Goal: Task Accomplishment & Management: Manage account settings

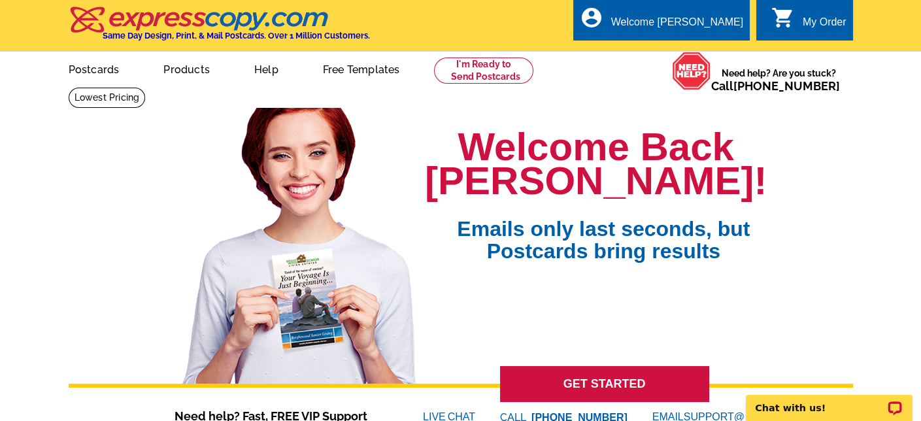
click at [807, 23] on div "My Order" at bounding box center [825, 25] width 44 height 18
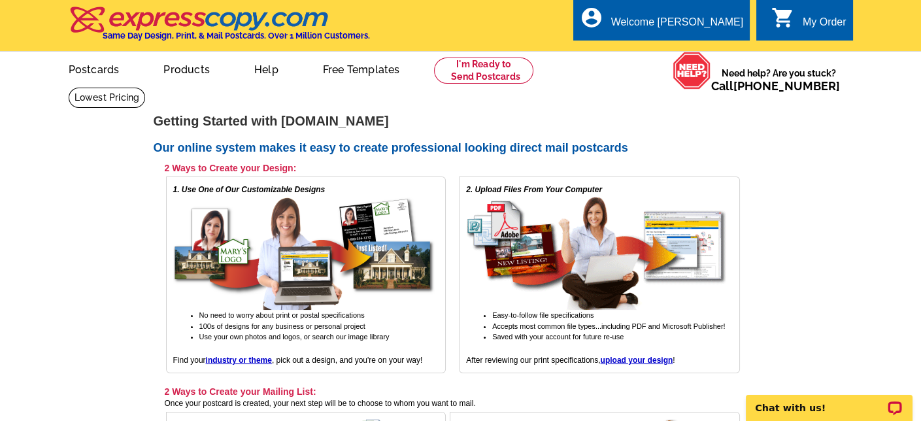
click at [811, 20] on div "My Order" at bounding box center [825, 25] width 44 height 18
click at [709, 48] on link "My Account" at bounding box center [711, 50] width 56 height 12
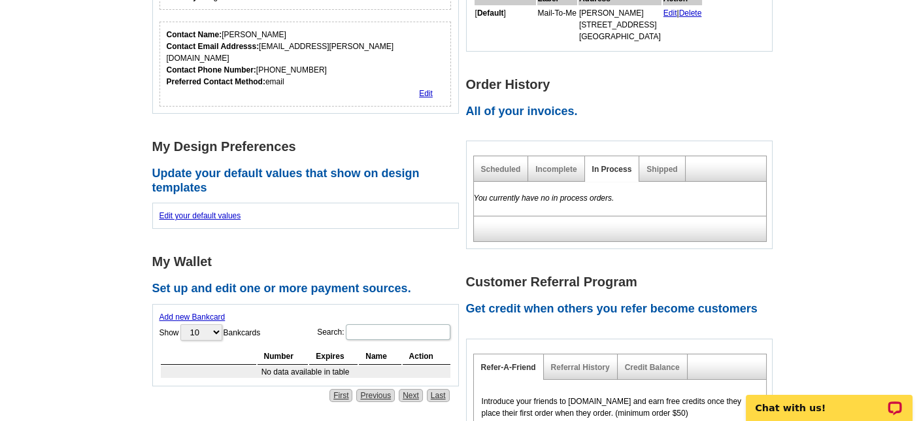
scroll to position [305, 0]
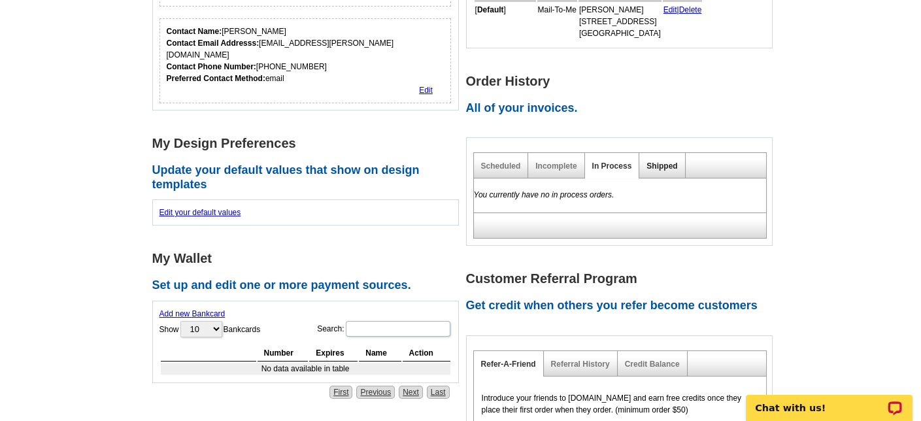
click at [667, 161] on link "Shipped" at bounding box center [662, 165] width 31 height 9
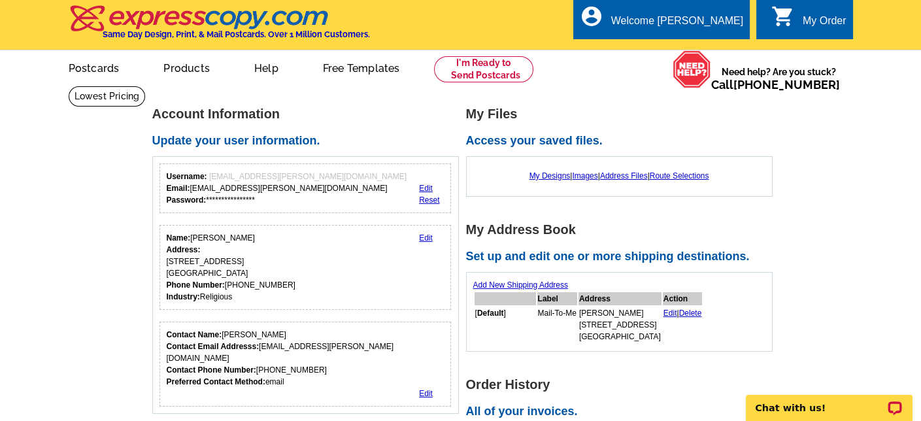
scroll to position [0, 0]
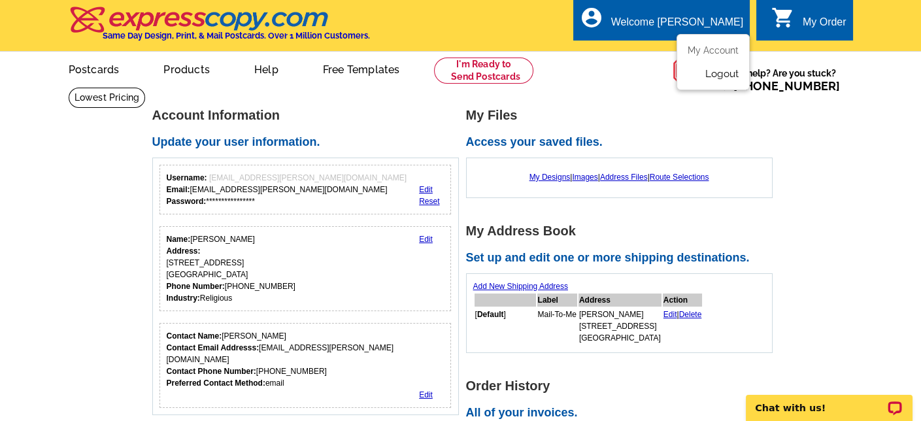
click at [711, 72] on link "Logout" at bounding box center [721, 74] width 33 height 12
